Goal: Task Accomplishment & Management: Complete application form

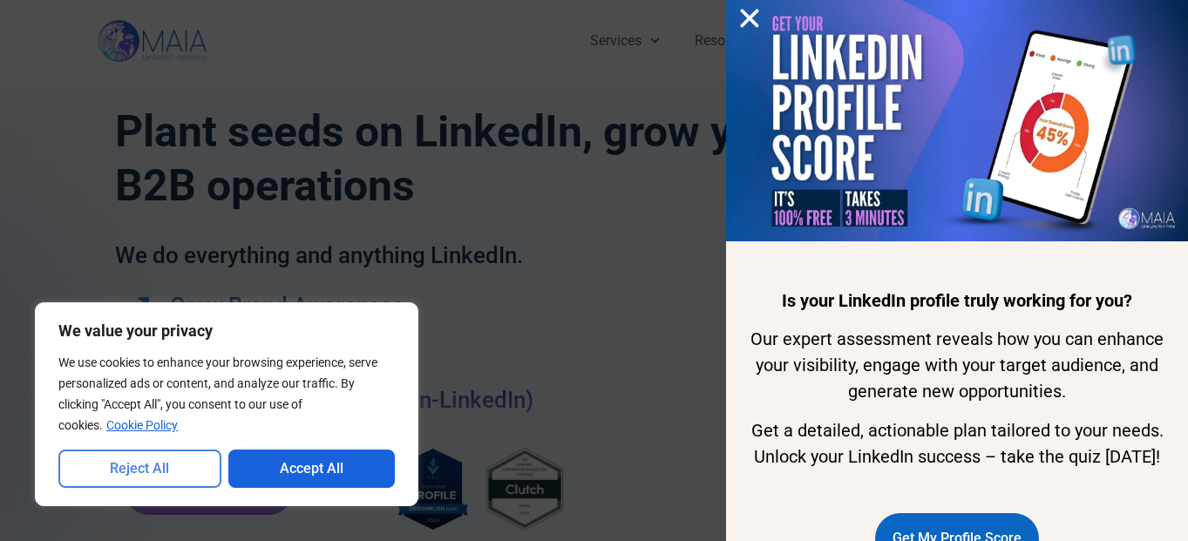
click at [187, 476] on button "Reject All" at bounding box center [139, 469] width 163 height 38
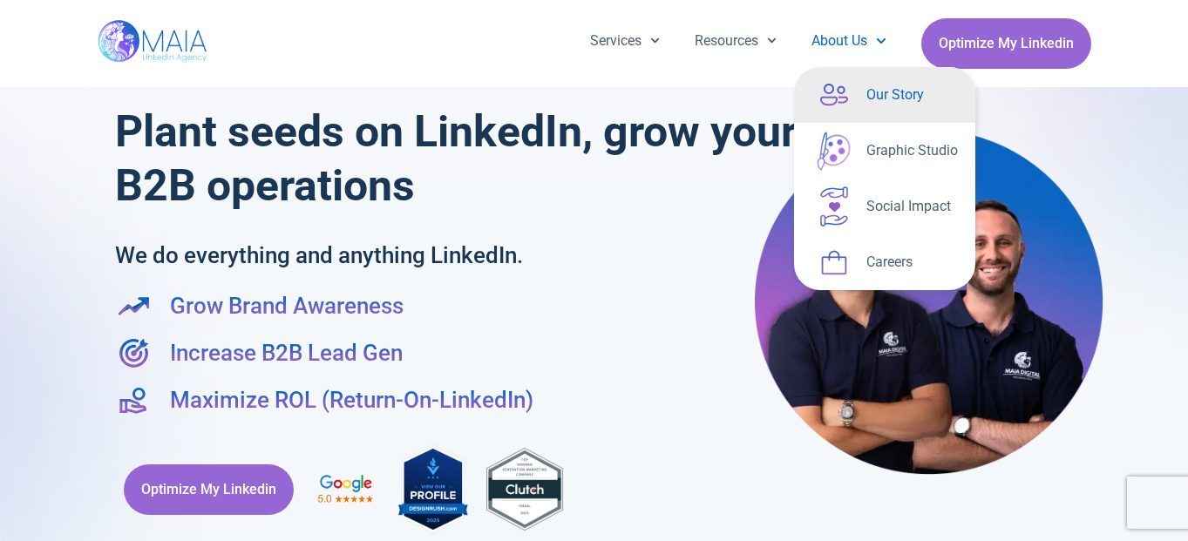
click at [864, 93] on link "Our Story" at bounding box center [884, 95] width 181 height 56
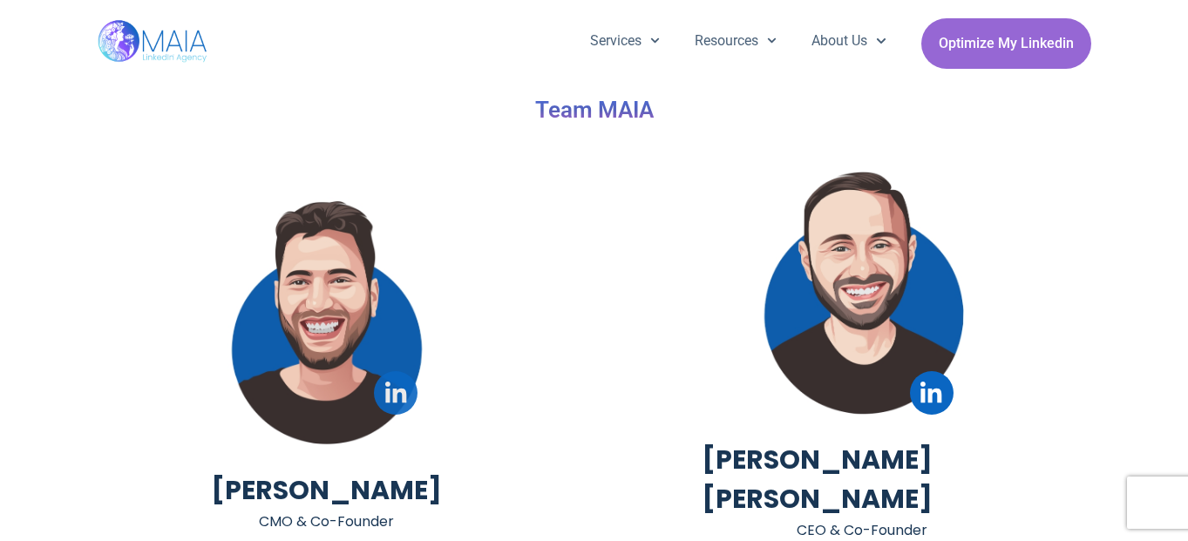
scroll to position [3613, 0]
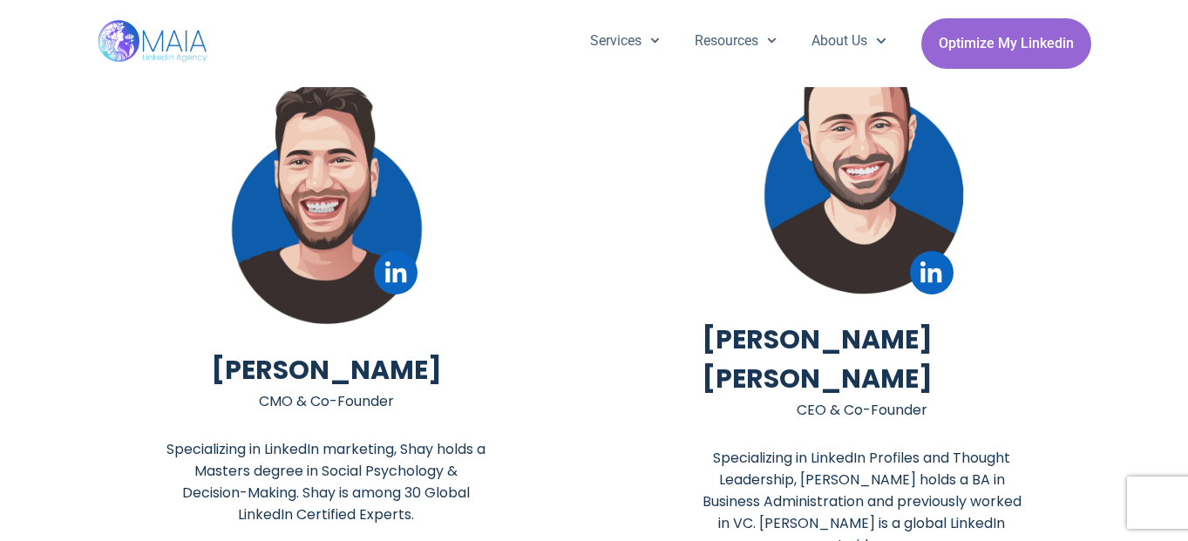
click at [655, 390] on div "Linkedin Eli Igra Serfaty CEO & Co-Founder Specializing in LinkedIn Profiles an…" at bounding box center [862, 298] width 519 height 534
click at [393, 279] on icon at bounding box center [395, 271] width 21 height 21
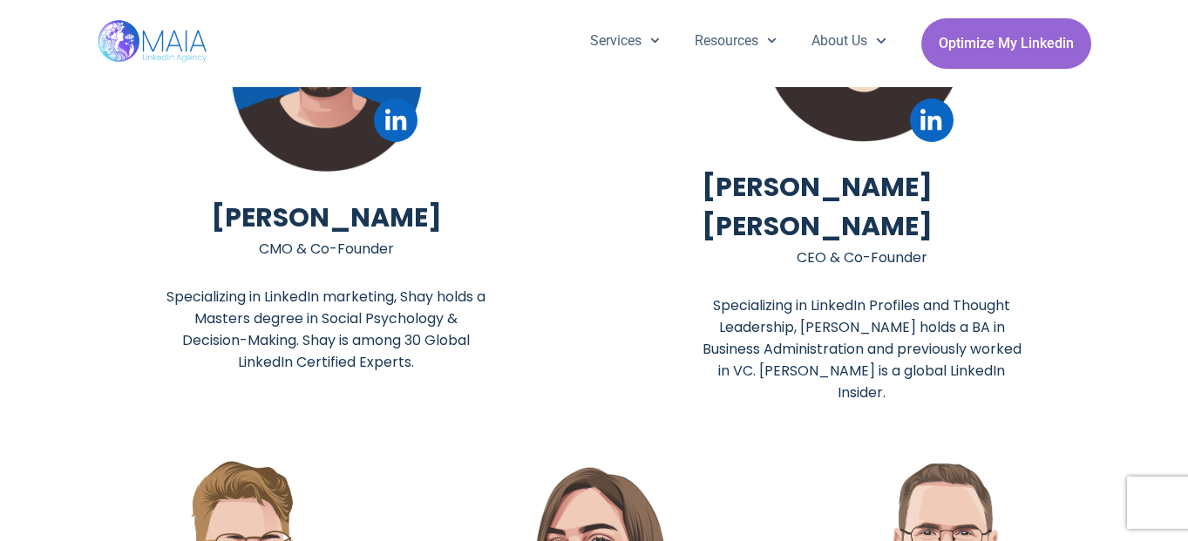
scroll to position [3874, 0]
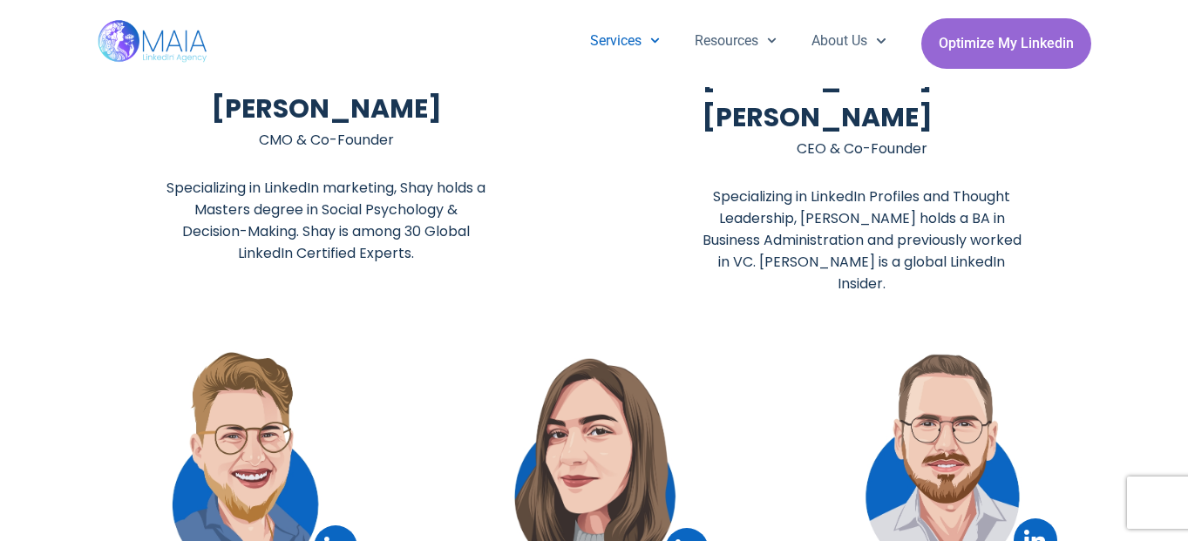
click at [651, 41] on icon "Menu" at bounding box center [655, 40] width 9 height 5
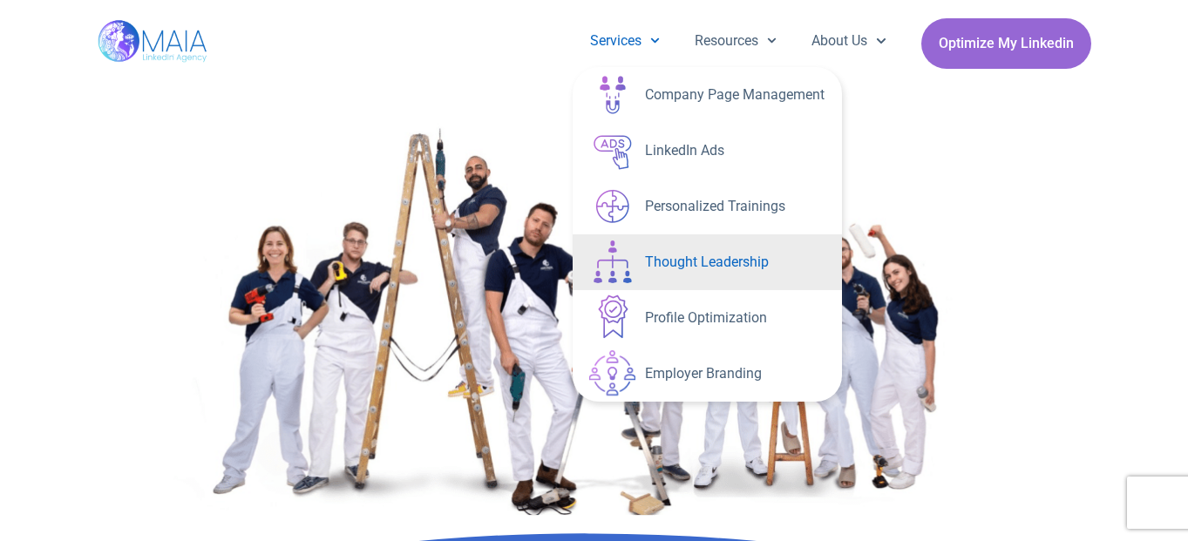
click at [700, 266] on link "Thought Leadership" at bounding box center [707, 262] width 269 height 56
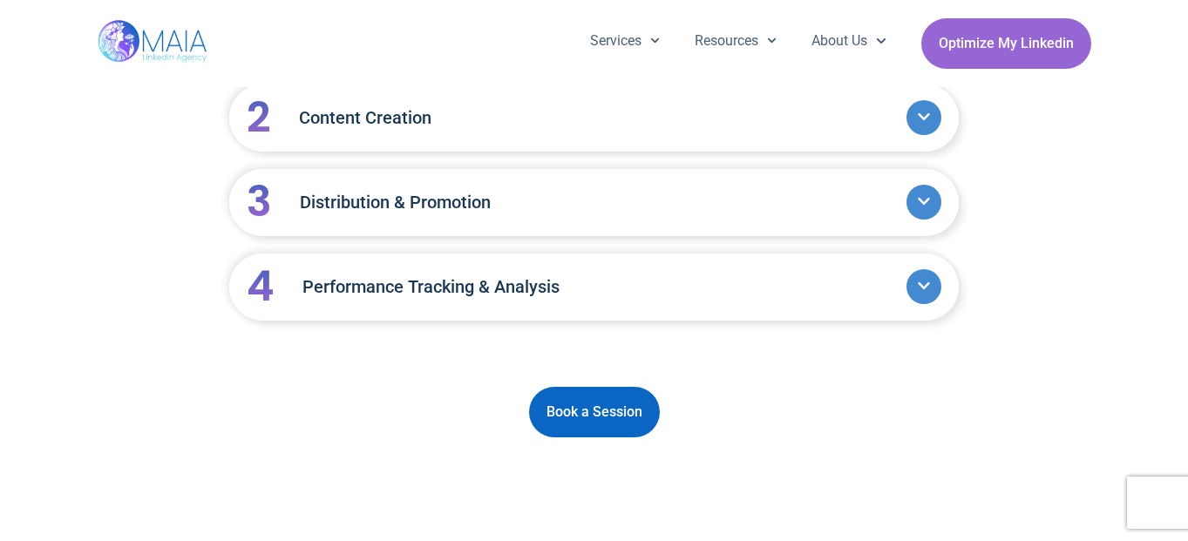
scroll to position [2446, 0]
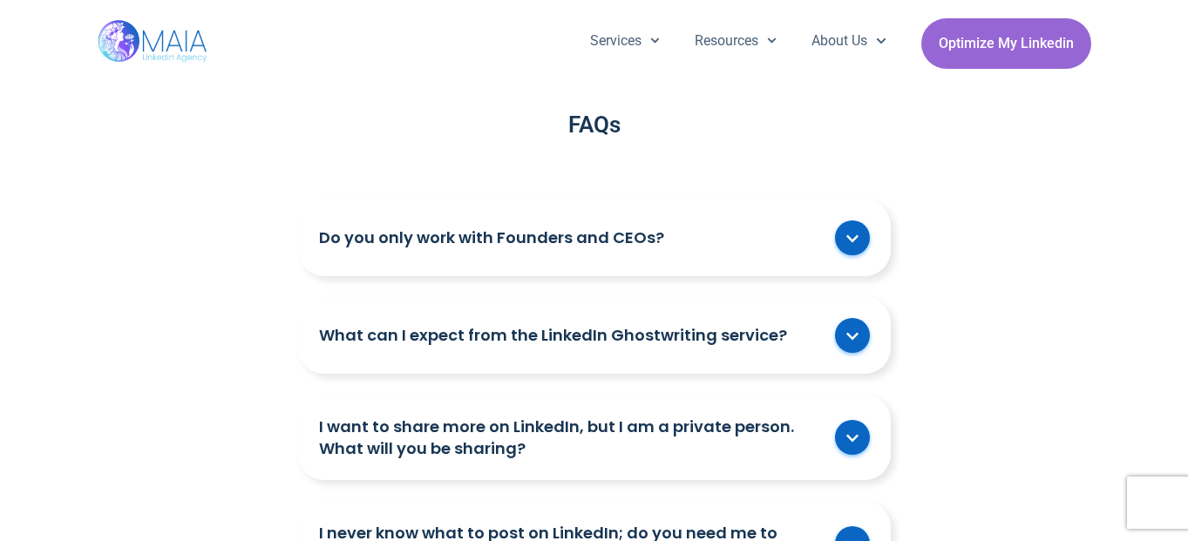
click at [689, 212] on div "Do you only work with Founders and CEOs?" at bounding box center [594, 238] width 593 height 77
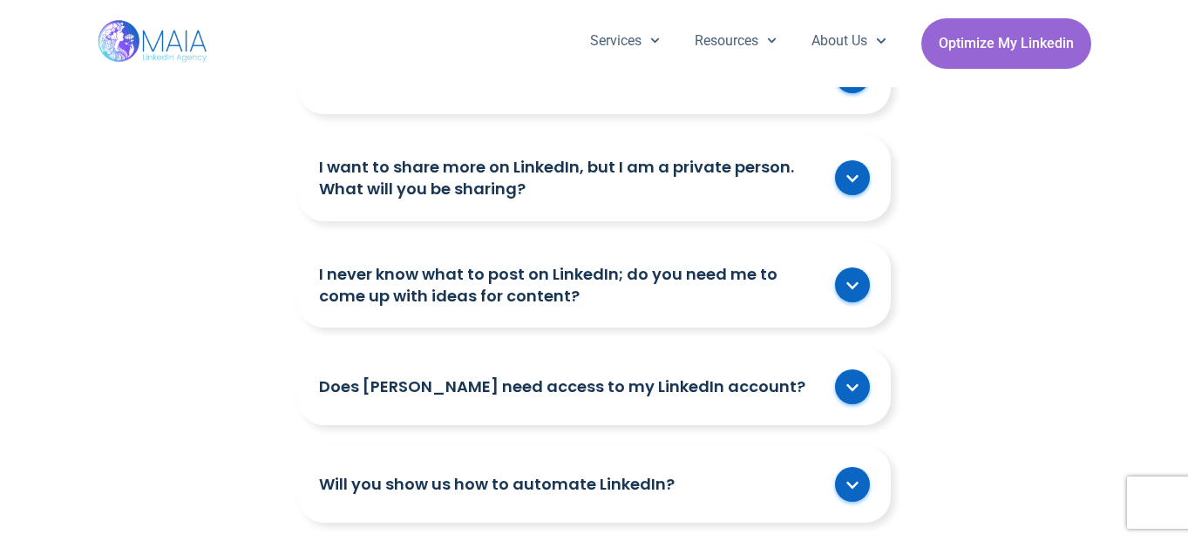
scroll to position [2901, 0]
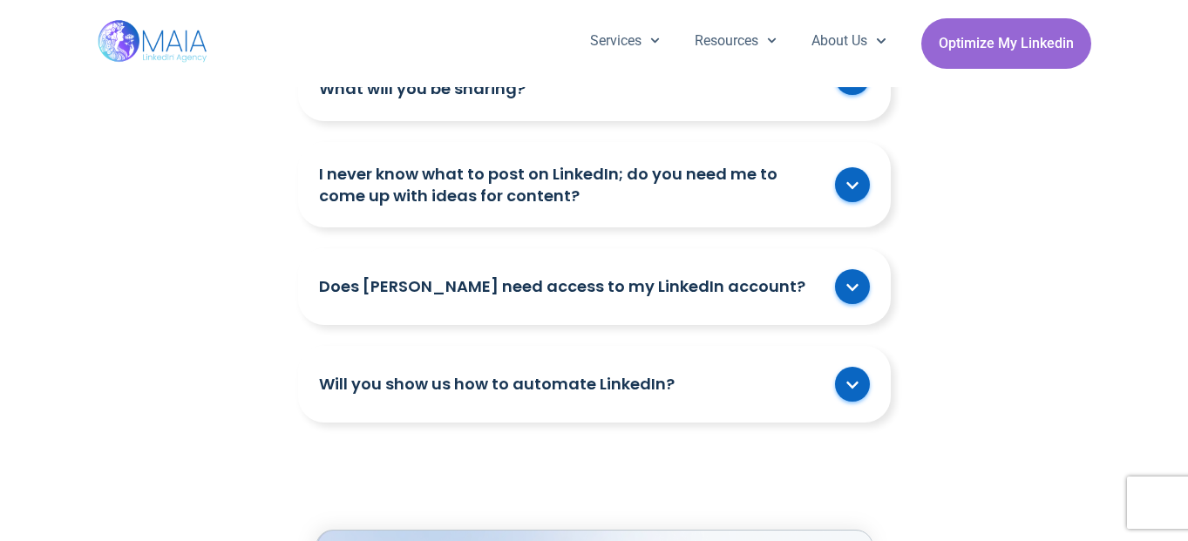
click at [651, 275] on link "Does [PERSON_NAME] need access to my LinkedIn account?" at bounding box center [572, 286] width 507 height 22
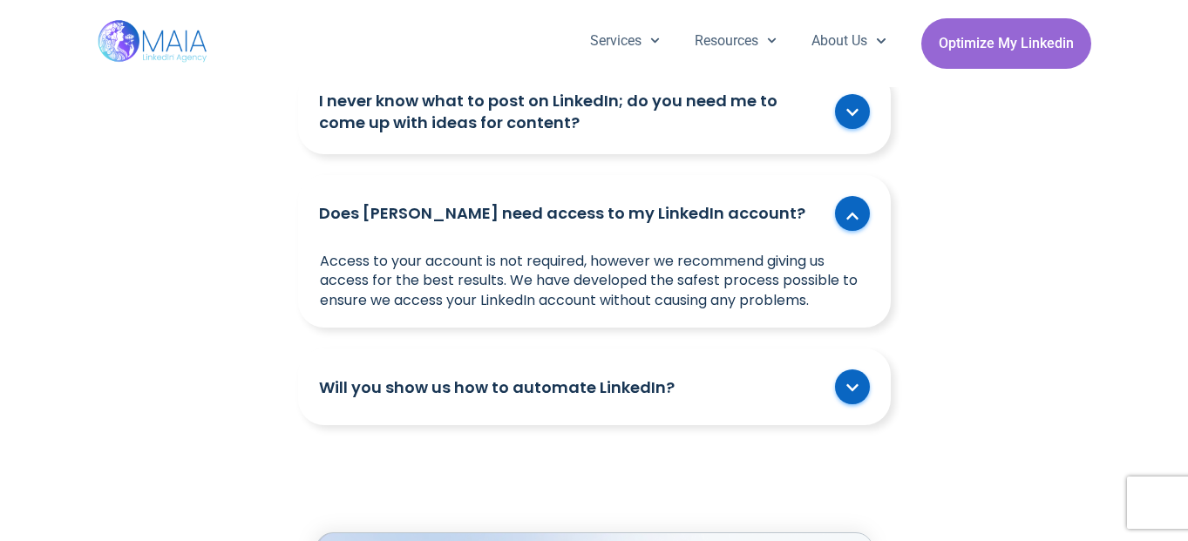
scroll to position [3059, 0]
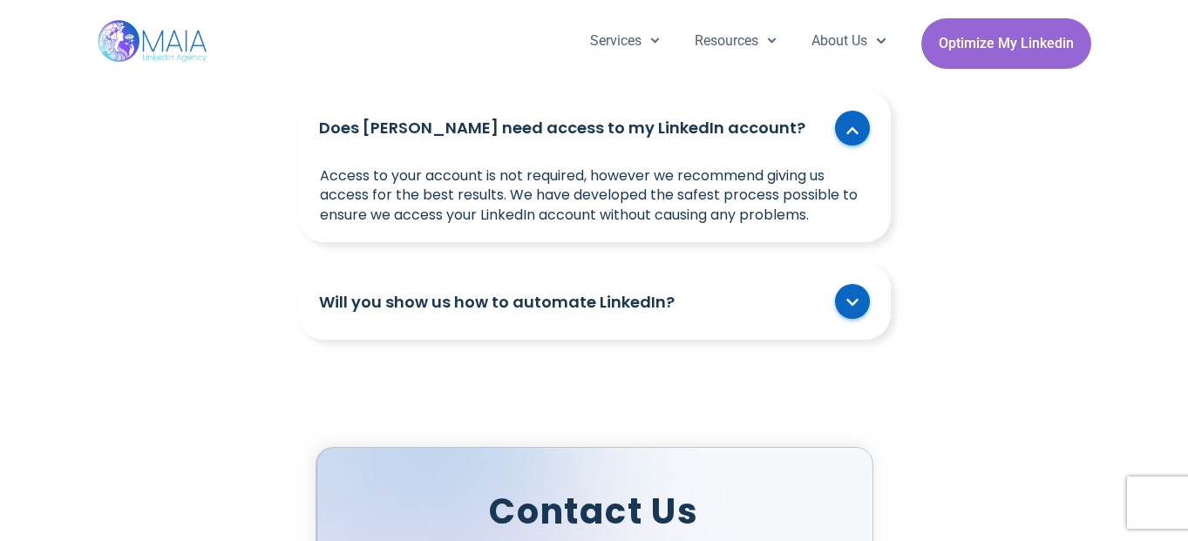
click at [703, 295] on div "Will you show us how to automate LinkedIn?" at bounding box center [594, 301] width 593 height 77
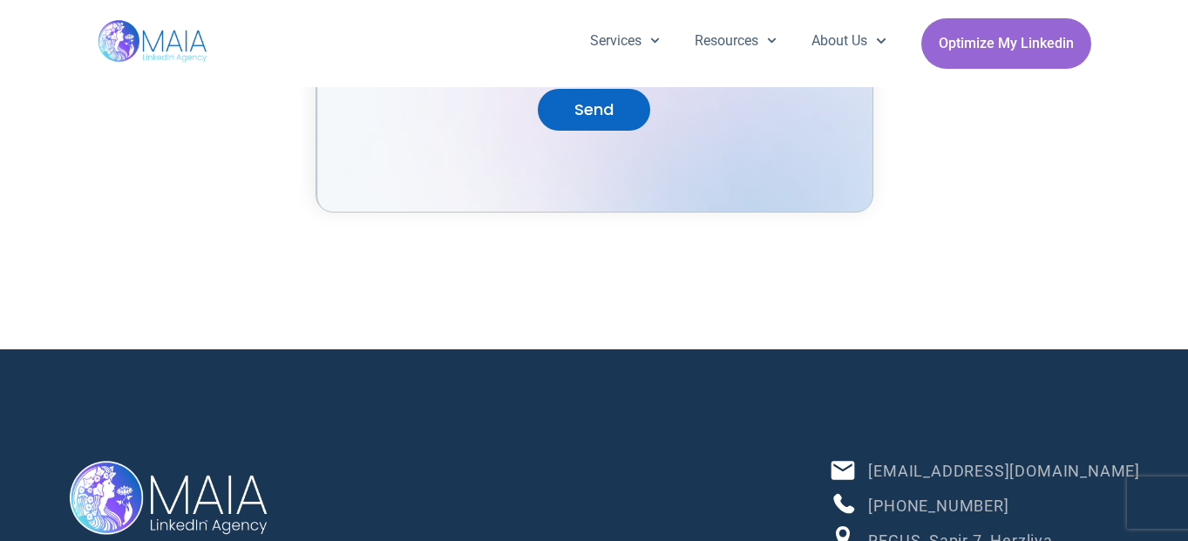
scroll to position [4510, 0]
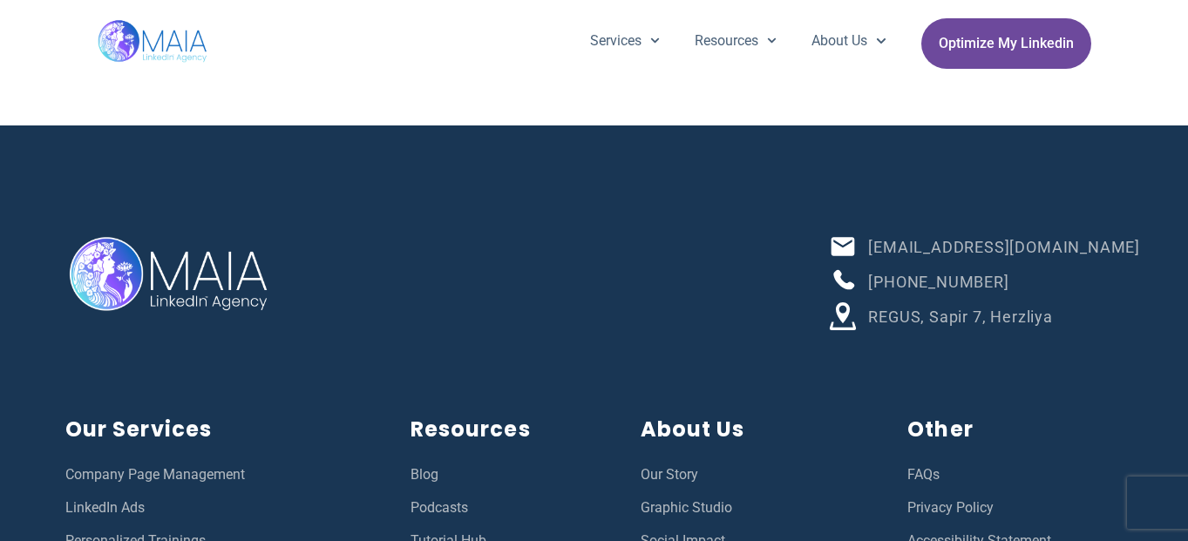
click at [966, 44] on span "Optimize My Linkedin" at bounding box center [1006, 43] width 135 height 33
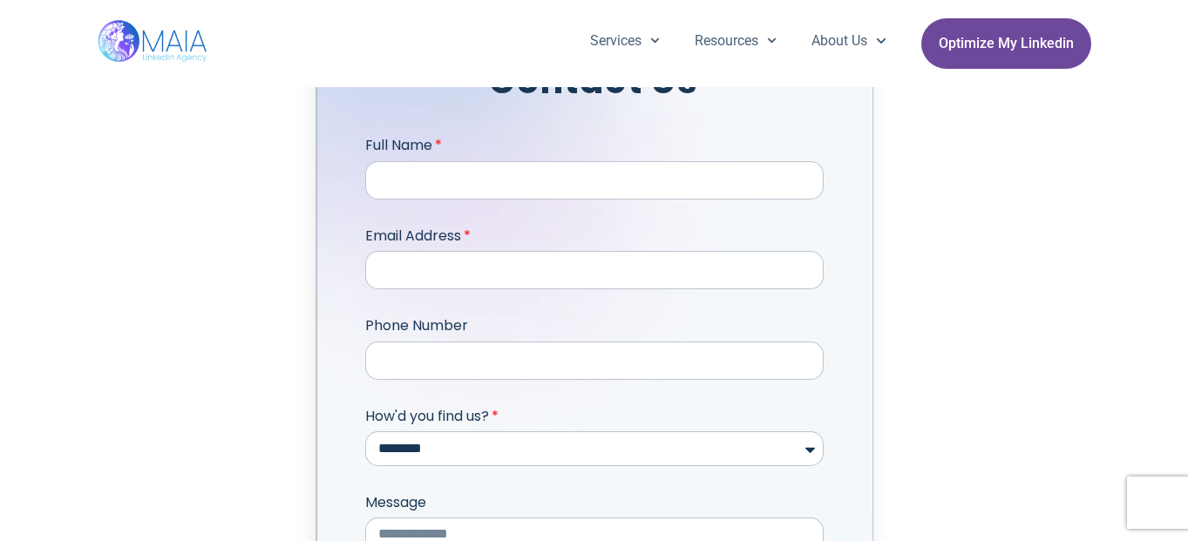
scroll to position [3581, 0]
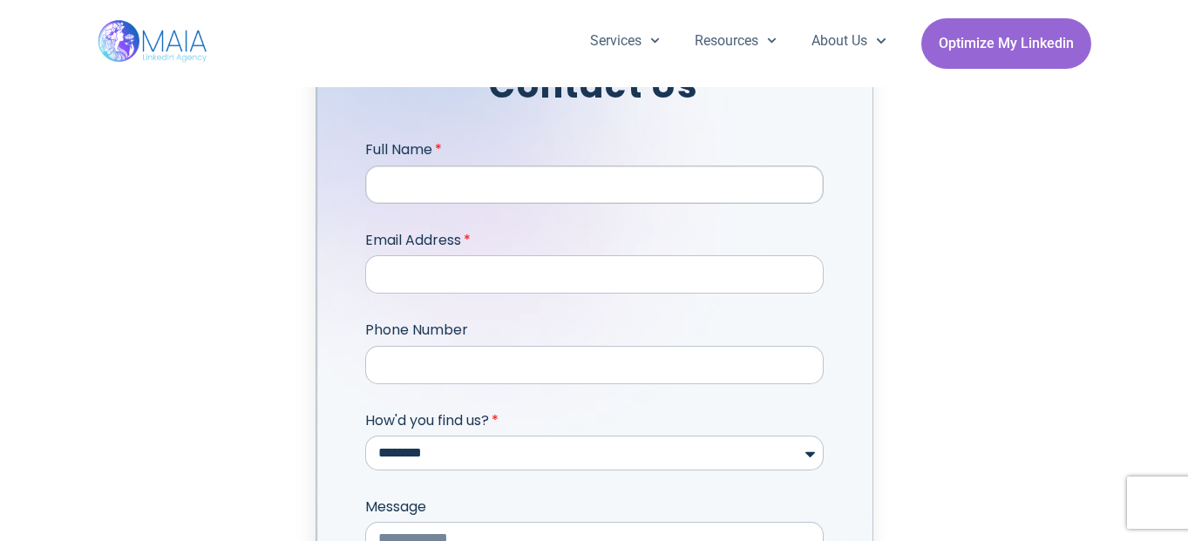
click at [616, 166] on input "Full Name" at bounding box center [594, 185] width 458 height 38
type input "**********"
click at [530, 350] on input "**********" at bounding box center [594, 365] width 458 height 38
type input "**********"
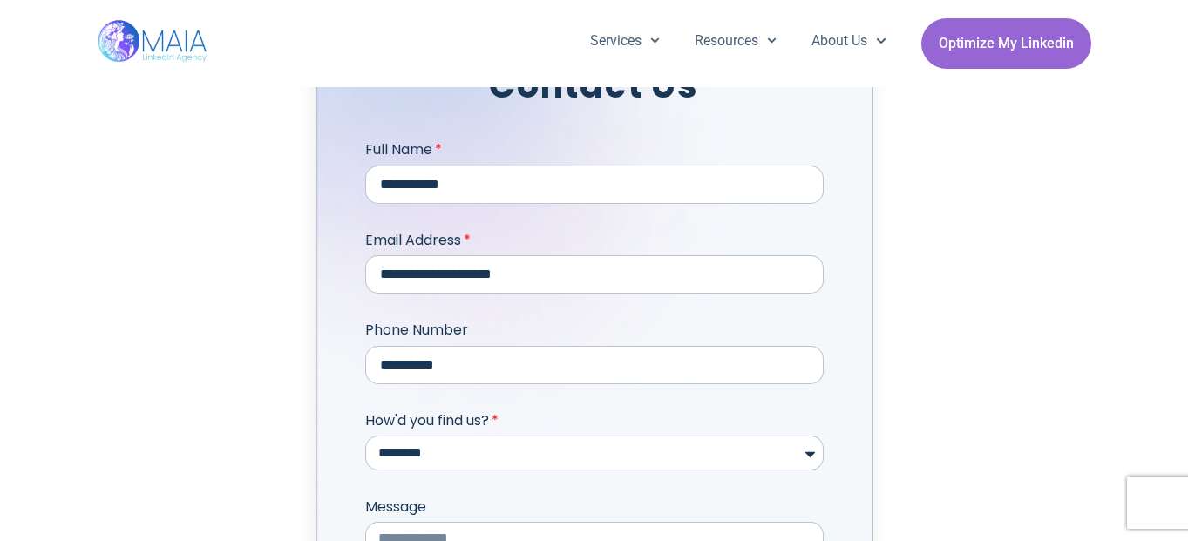
click at [311, 437] on div "**********" at bounding box center [595, 419] width 994 height 994
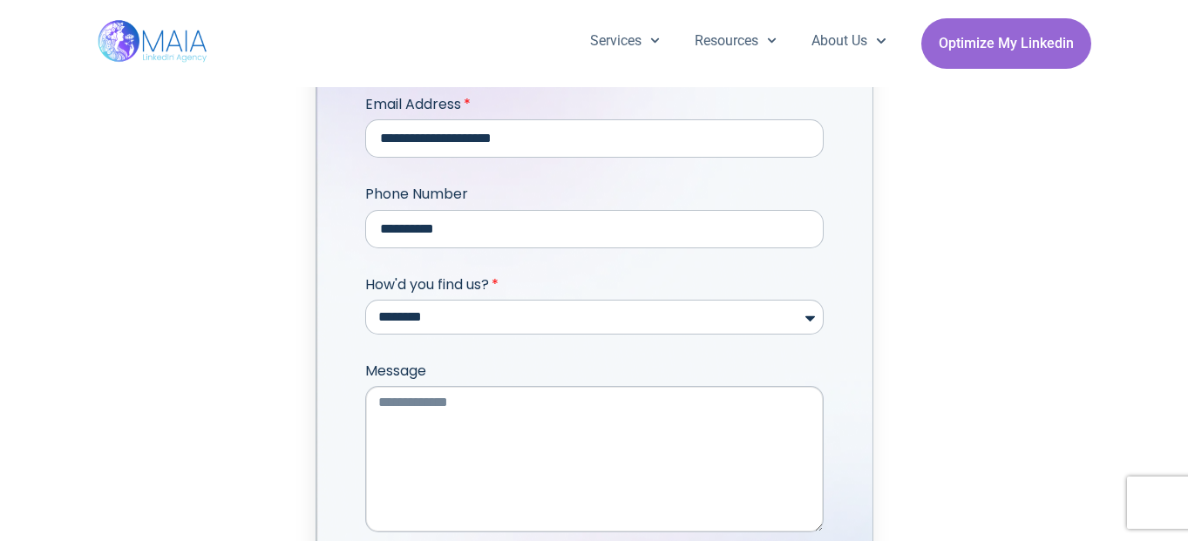
click at [440, 417] on textarea "Message" at bounding box center [594, 459] width 458 height 146
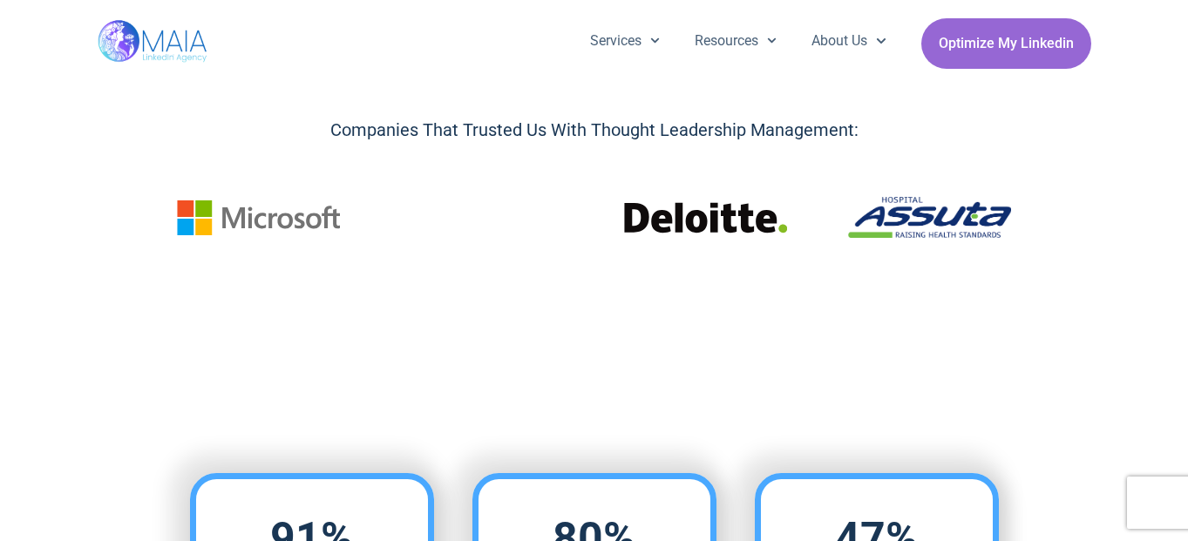
scroll to position [11, 0]
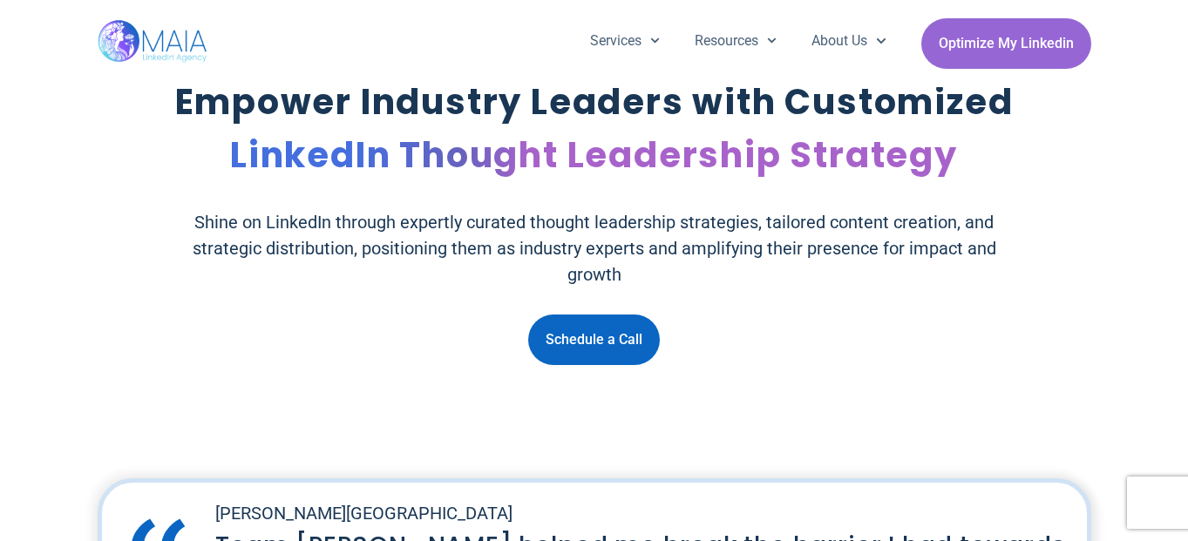
click at [596, 355] on span "Schedule a Call" at bounding box center [594, 339] width 97 height 33
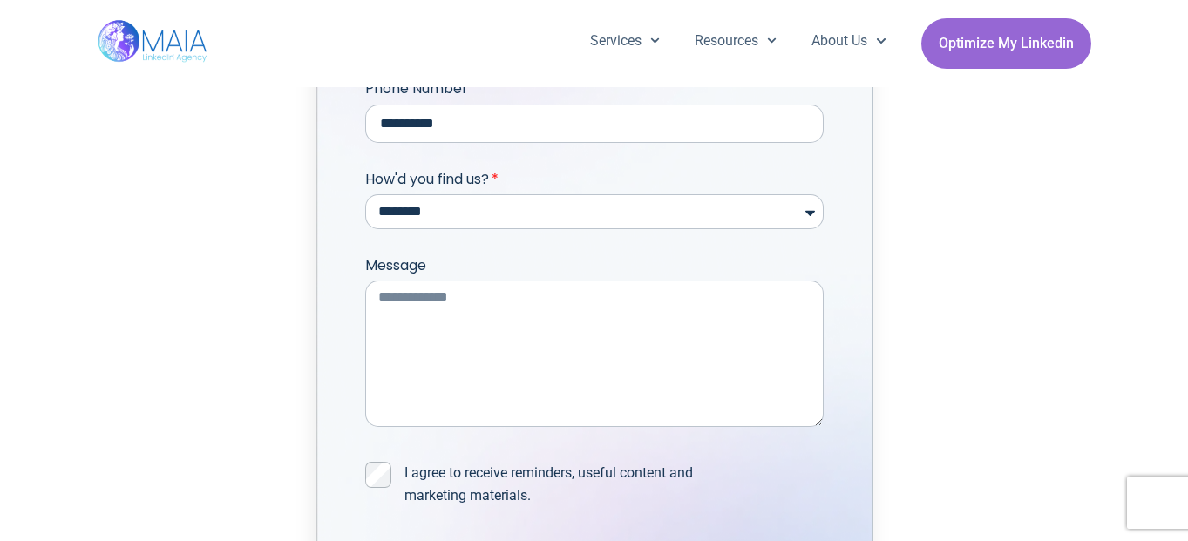
scroll to position [3868, 0]
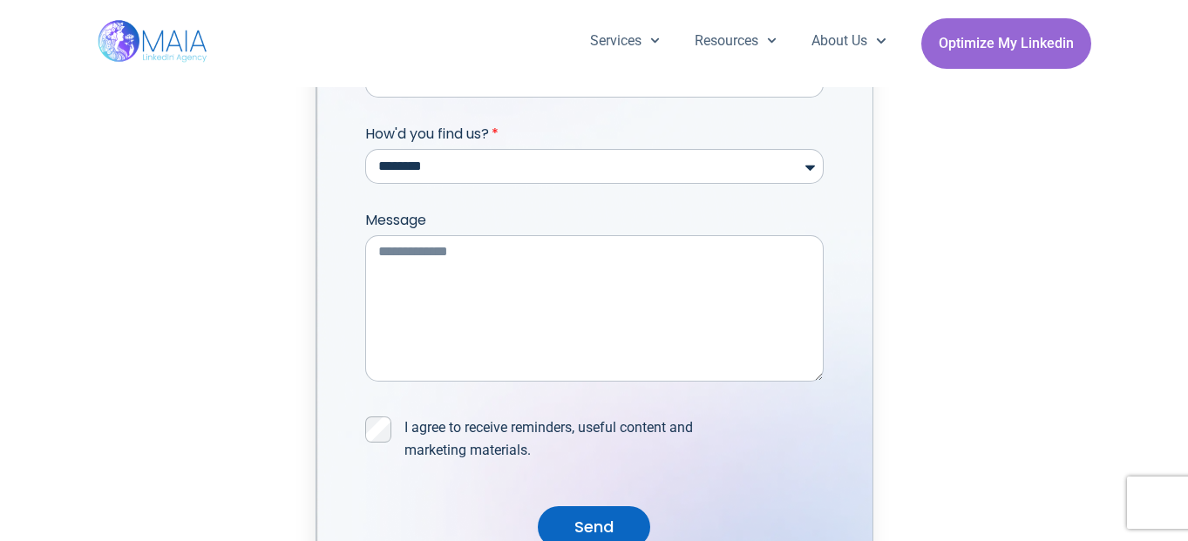
click at [598, 515] on span "Send" at bounding box center [593, 527] width 39 height 24
